Goal: Navigation & Orientation: Find specific page/section

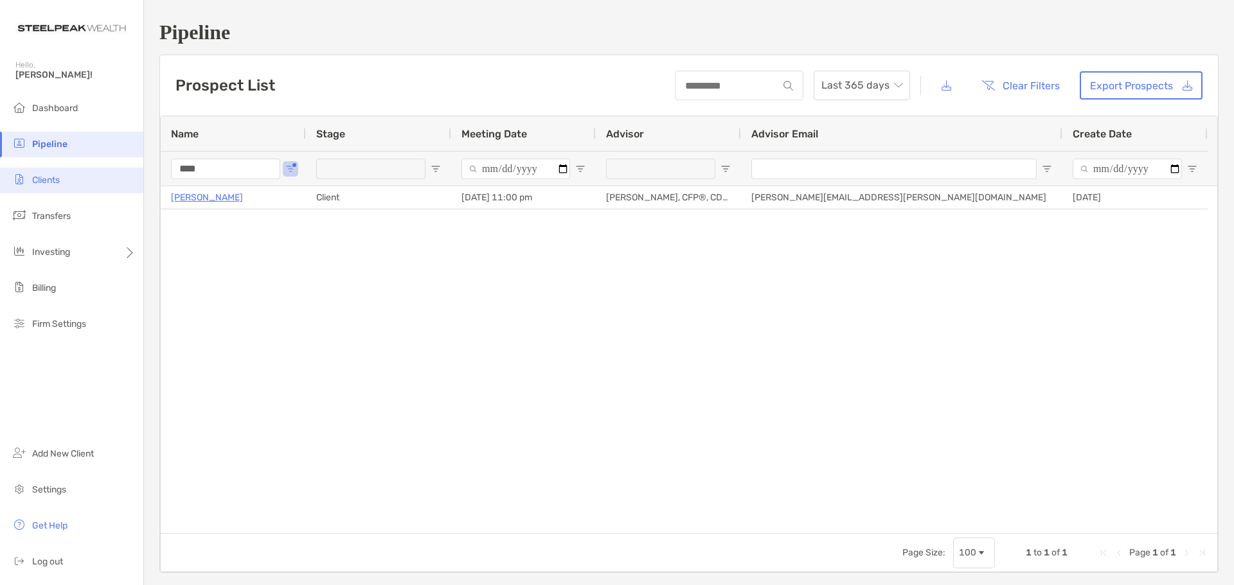
click at [52, 170] on li "Clients" at bounding box center [71, 181] width 143 height 26
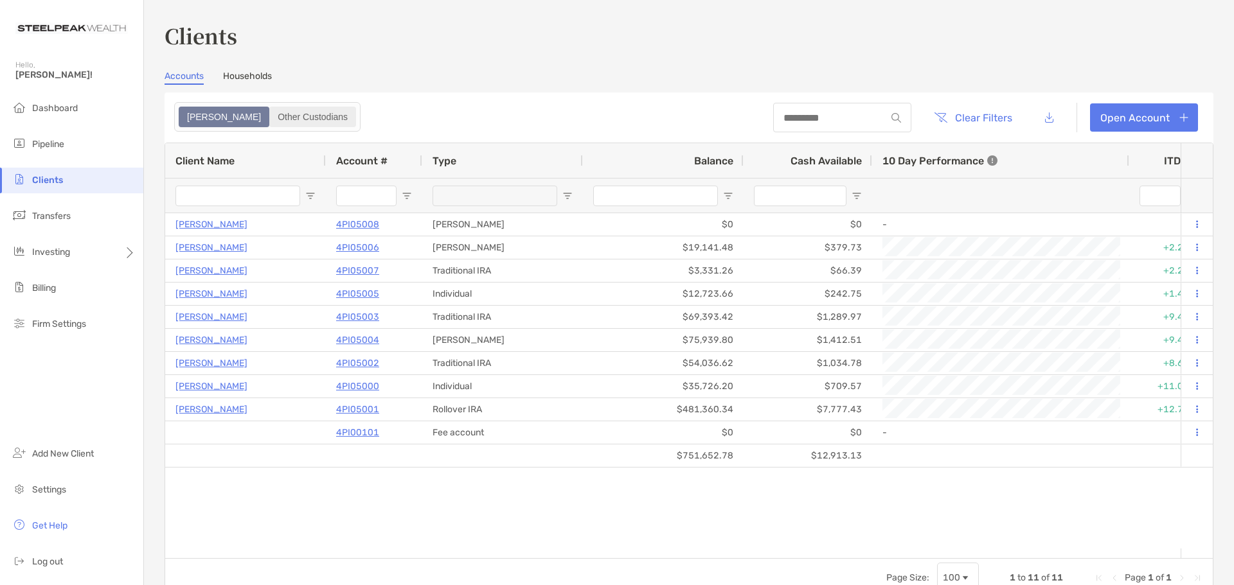
click at [271, 122] on div "Other Custodians" at bounding box center [313, 117] width 84 height 18
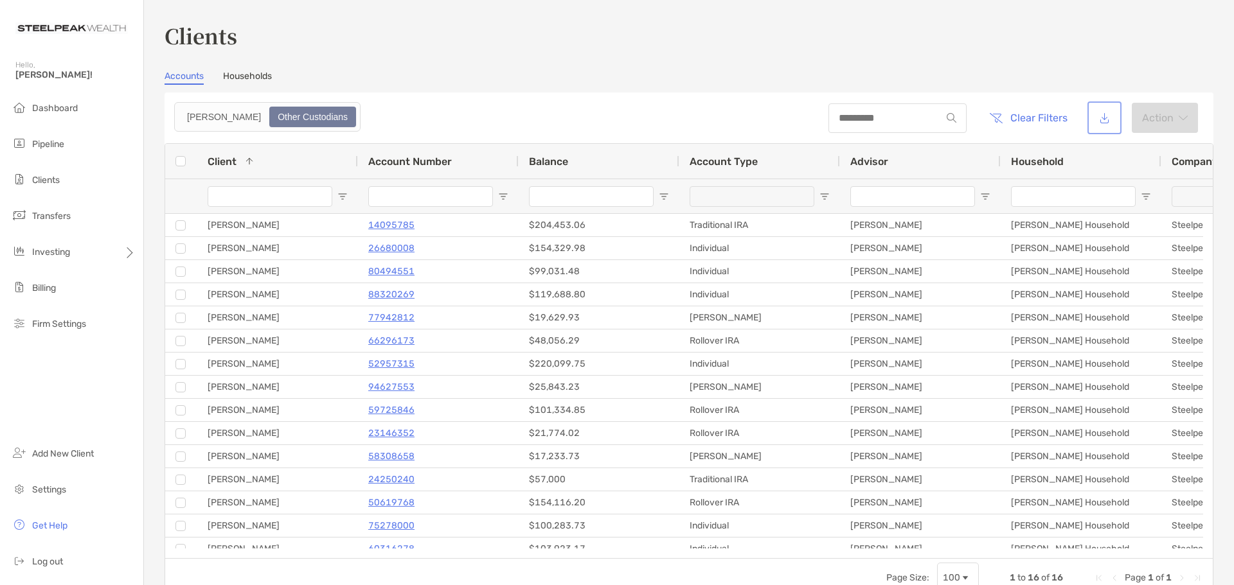
click at [1096, 115] on button "button" at bounding box center [1104, 118] width 29 height 28
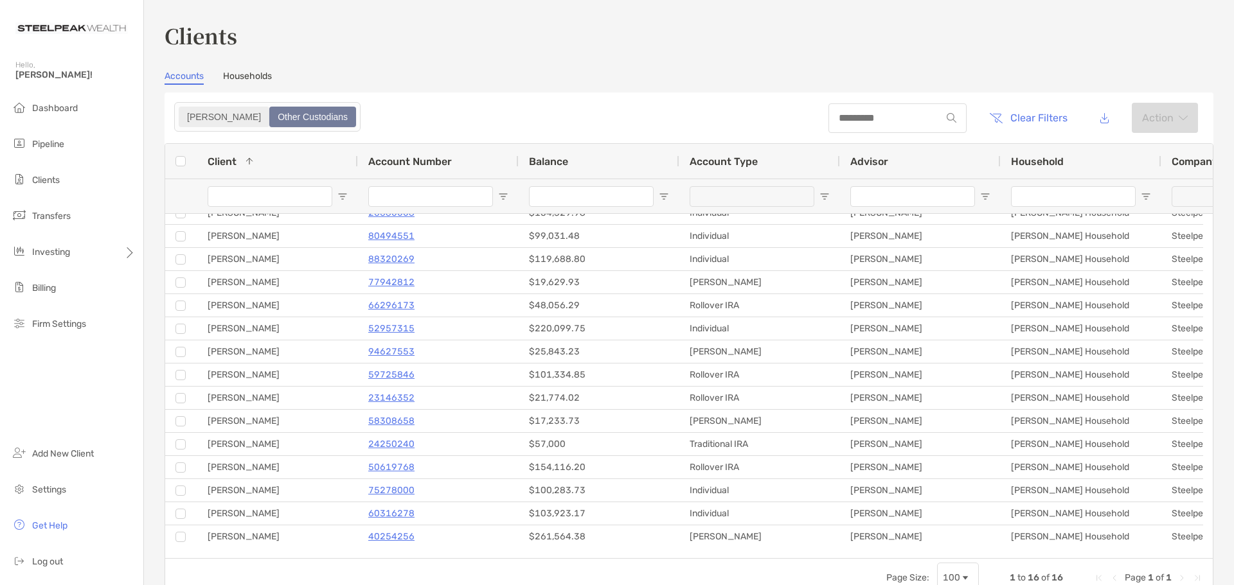
click at [190, 126] on label "[PERSON_NAME]" at bounding box center [224, 117] width 91 height 21
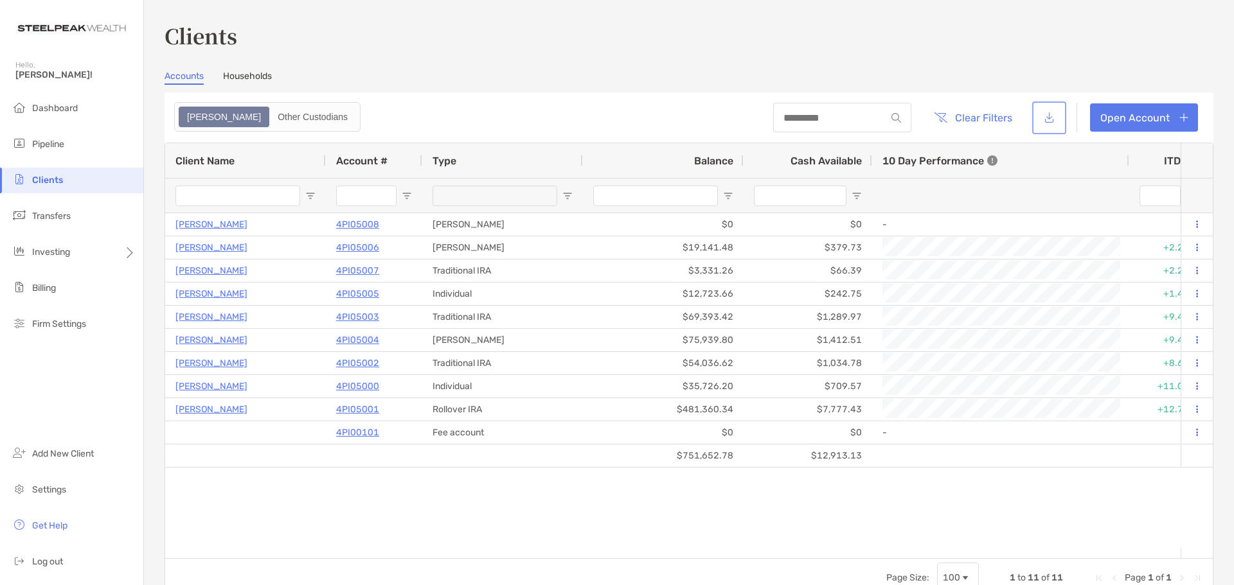
click at [1044, 120] on button "button" at bounding box center [1049, 118] width 29 height 28
drag, startPoint x: 999, startPoint y: 532, endPoint x: 935, endPoint y: 493, distance: 75.3
click at [999, 532] on div "[PERSON_NAME] 4PI05008 [PERSON_NAME] $0 $0 - 0% 0% Completed Disabled [PERSON_N…" at bounding box center [672, 380] width 1015 height 335
click at [192, 163] on span "Client Name" at bounding box center [204, 161] width 59 height 12
click at [271, 125] on div "Other Custodians" at bounding box center [313, 117] width 84 height 18
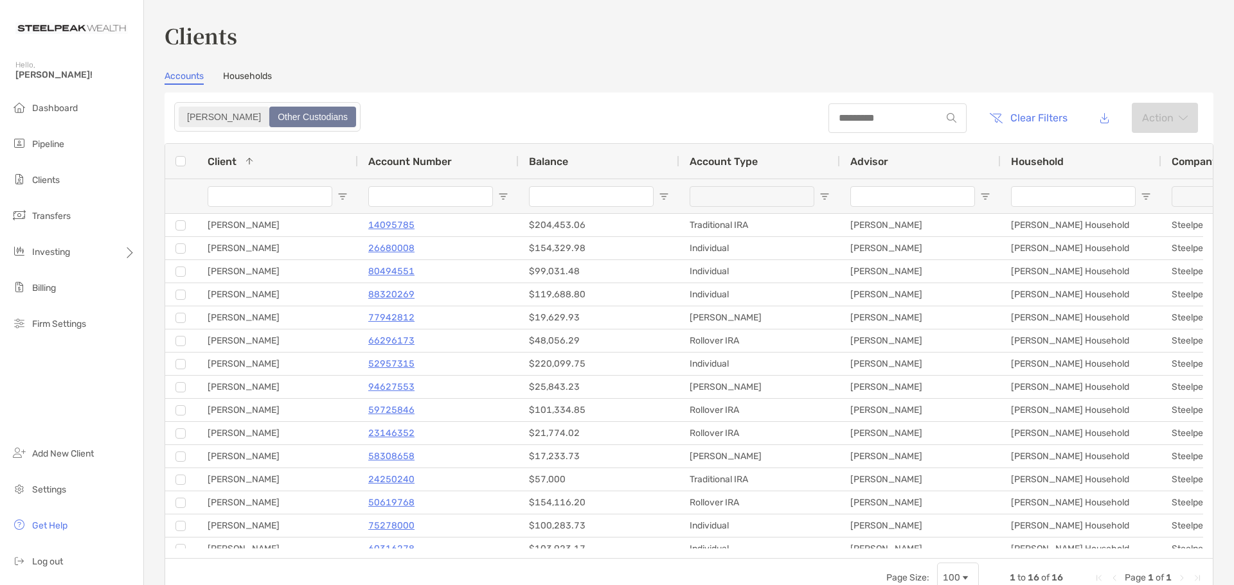
click at [195, 120] on div "[PERSON_NAME]" at bounding box center [224, 117] width 88 height 18
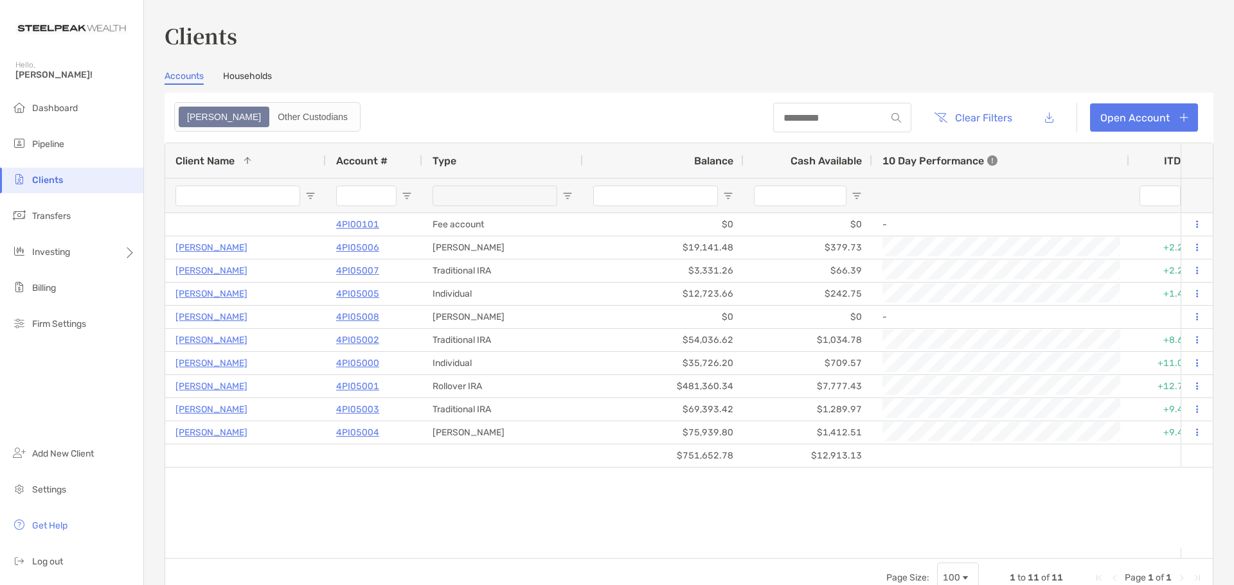
click at [239, 80] on link "Households" at bounding box center [247, 78] width 49 height 14
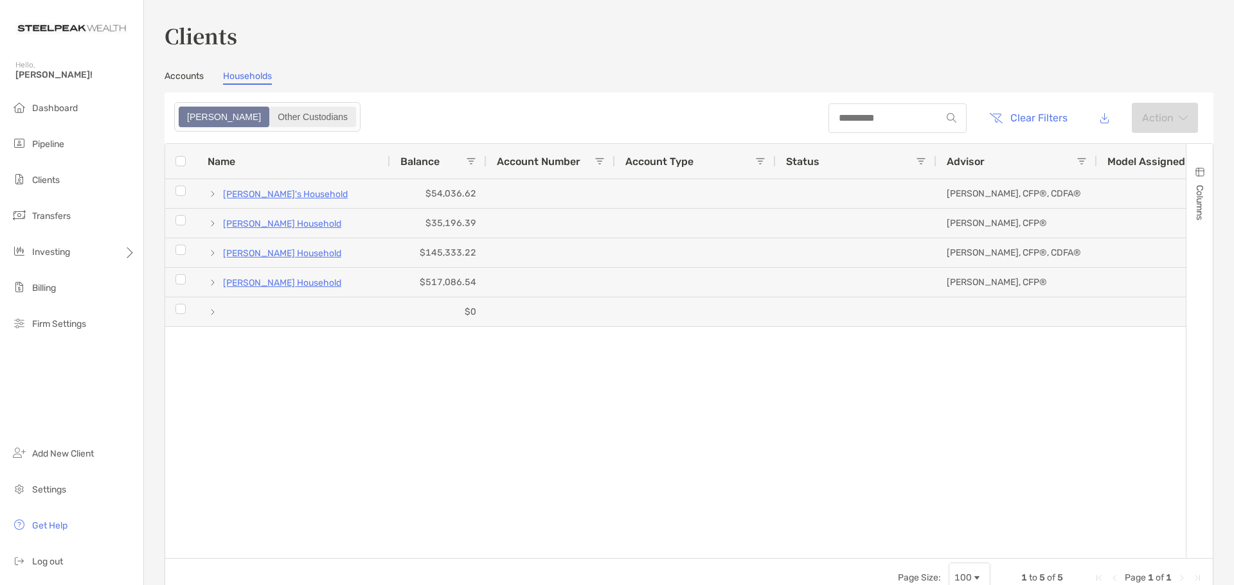
click at [271, 122] on div "Other Custodians" at bounding box center [313, 117] width 84 height 18
